Goal: Task Accomplishment & Management: Use online tool/utility

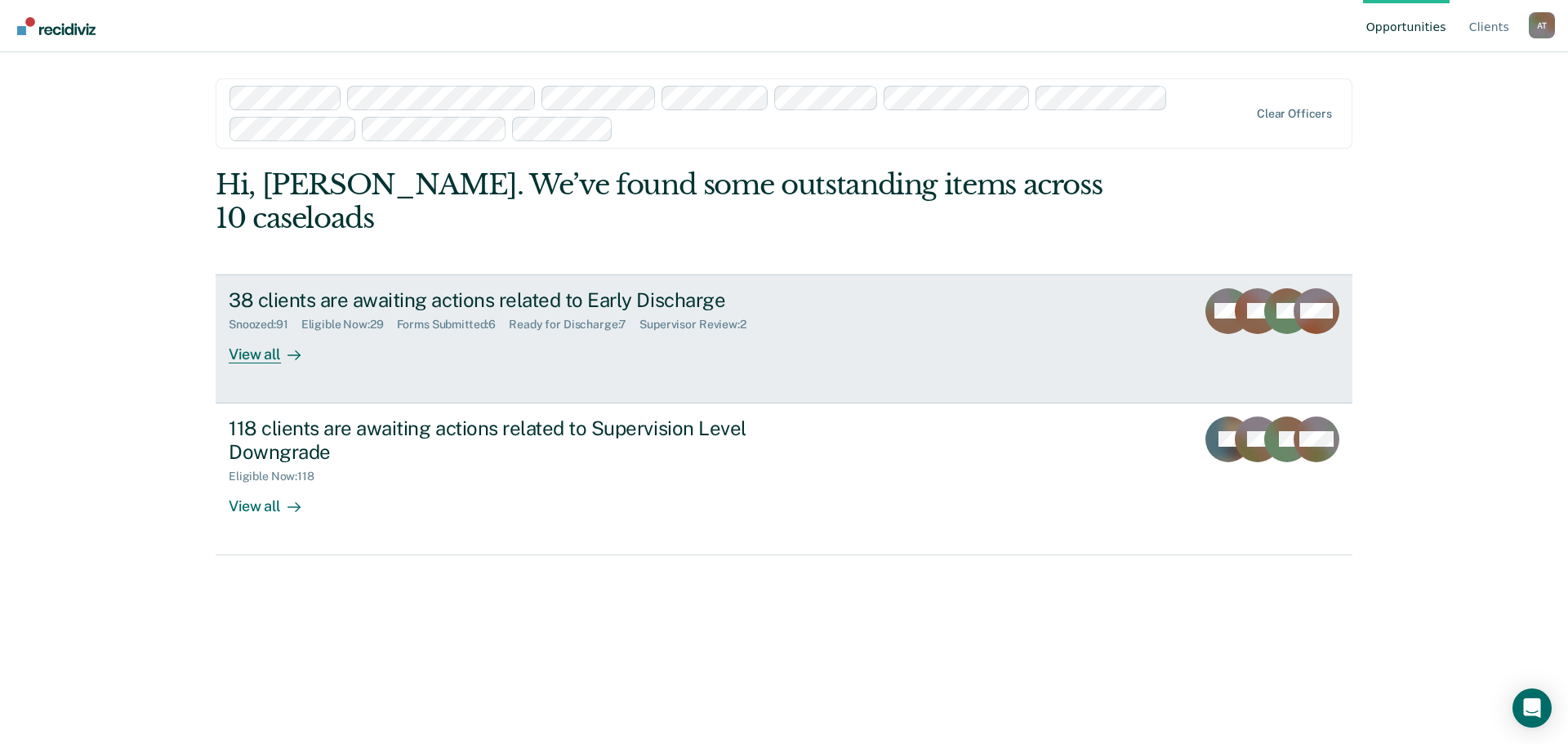
click at [249, 331] on div "View all" at bounding box center [273, 347] width 91 height 32
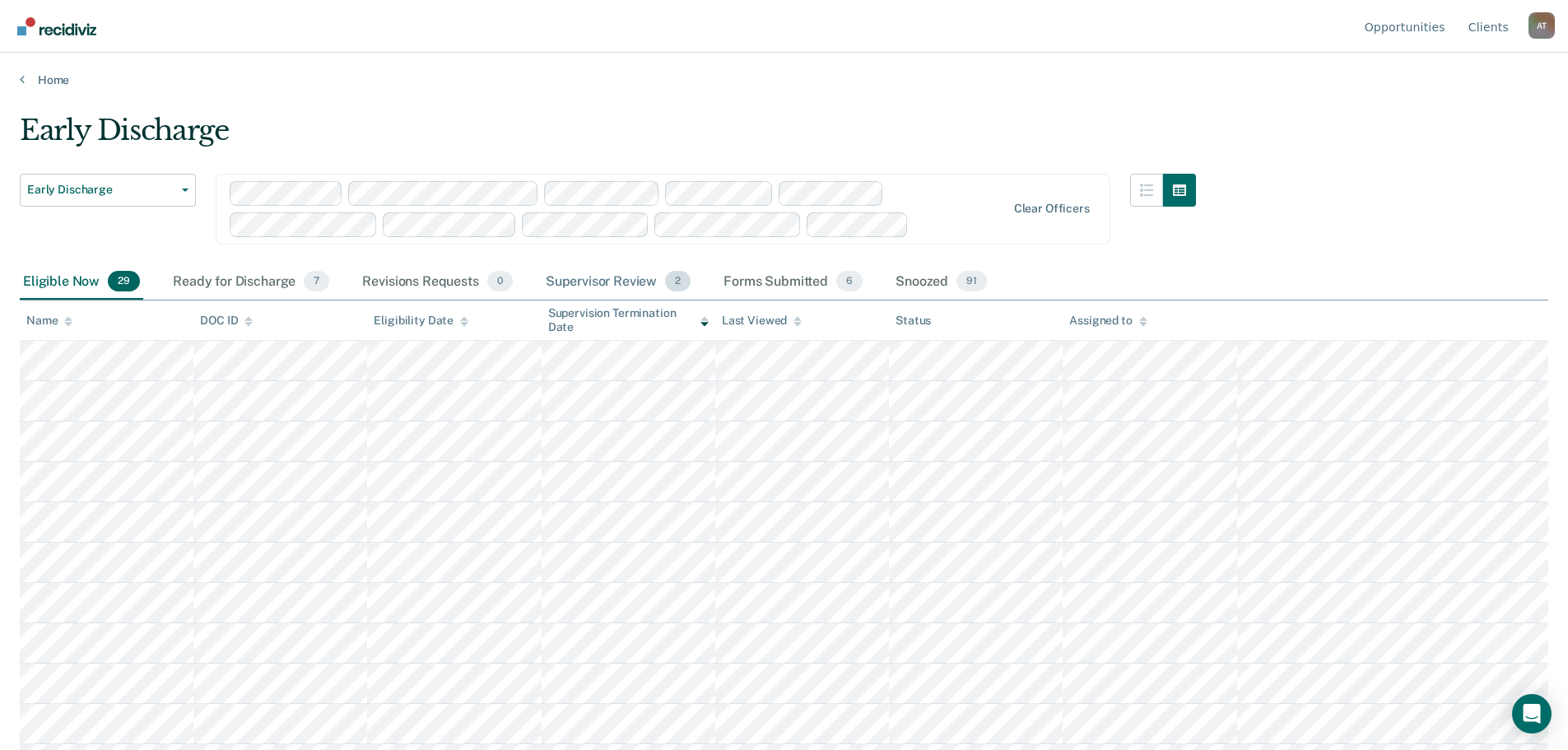
click at [586, 282] on div "Supervisor Review 2" at bounding box center [618, 281] width 153 height 36
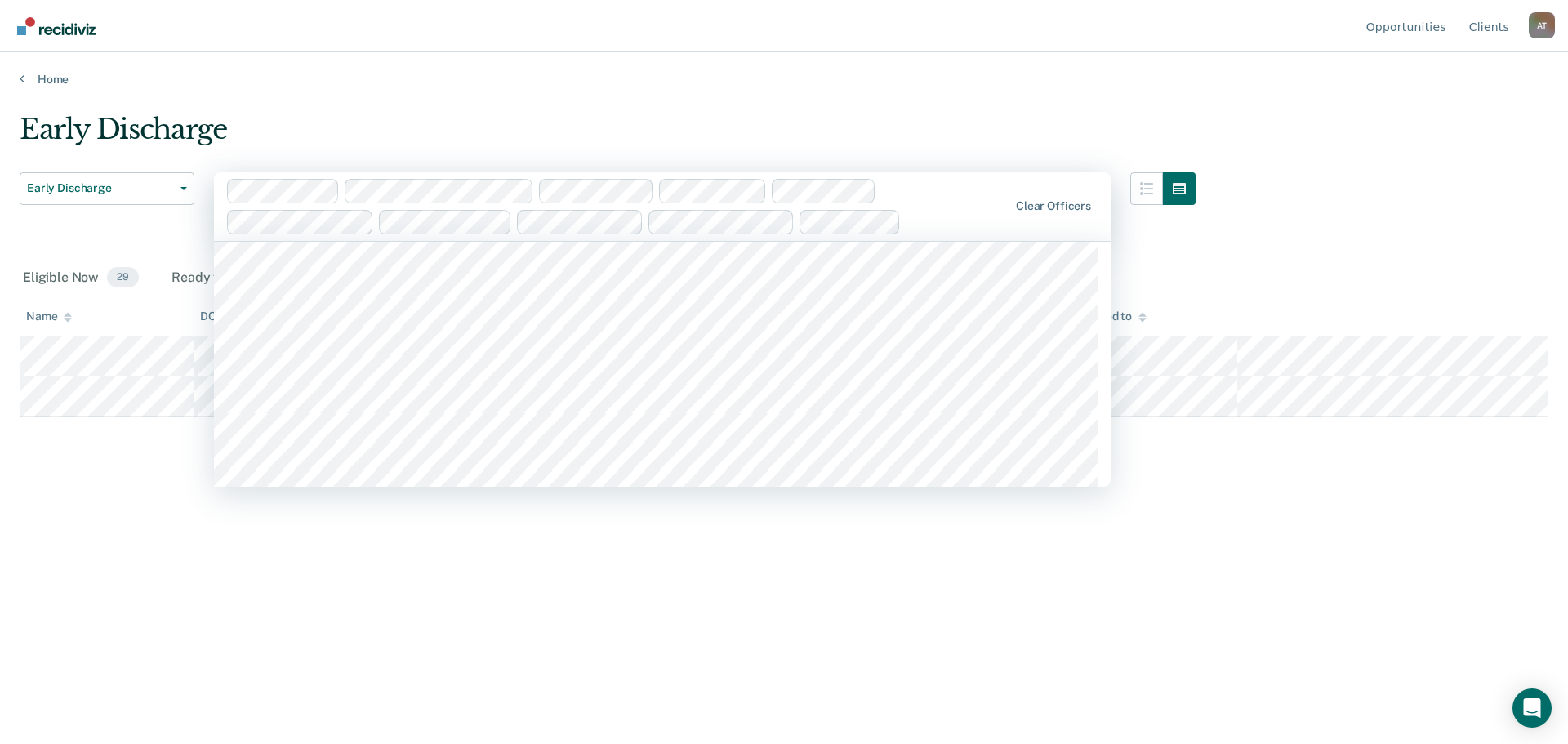
scroll to position [13160, 0]
